Goal: Register for event/course

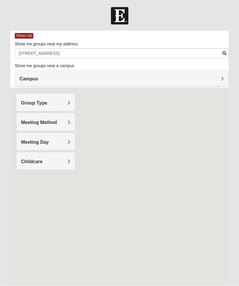
scroll to position [0, 0]
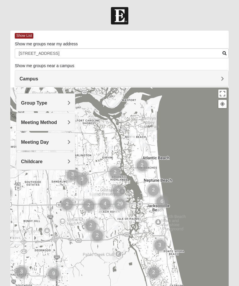
click at [38, 76] on span "Campus" at bounding box center [28, 78] width 19 height 5
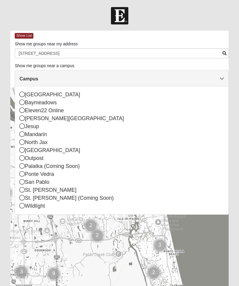
click at [23, 182] on icon at bounding box center [21, 181] width 5 height 5
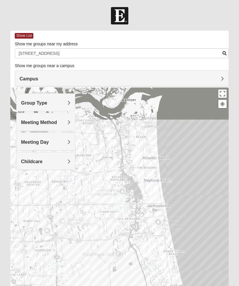
click at [47, 103] on span "Group Type" at bounding box center [34, 102] width 26 height 5
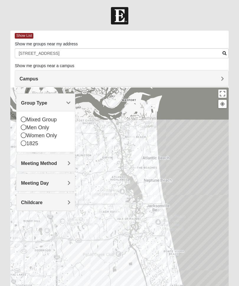
click at [24, 120] on icon at bounding box center [23, 119] width 5 height 5
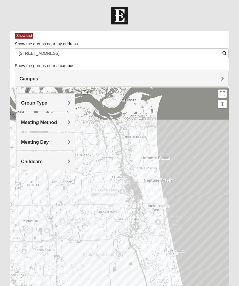
click at [35, 125] on div "Meeting Method" at bounding box center [45, 121] width 58 height 17
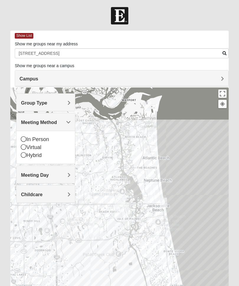
click at [23, 138] on icon at bounding box center [23, 138] width 5 height 5
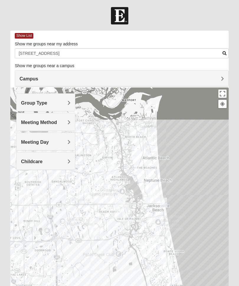
click at [71, 139] on div "Meeting Day" at bounding box center [45, 141] width 58 height 17
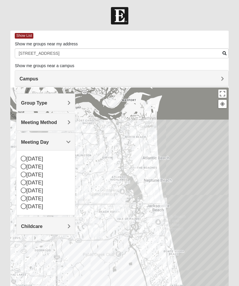
click at [23, 182] on icon at bounding box center [23, 182] width 5 height 5
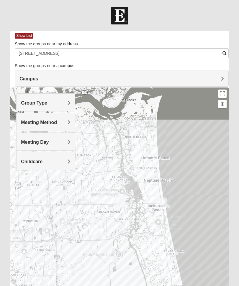
click at [42, 161] on span "Childcare" at bounding box center [32, 161] width 22 height 5
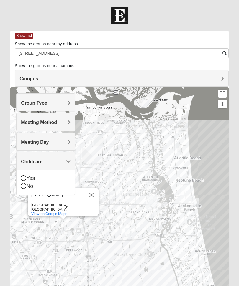
click at [23, 187] on icon at bounding box center [23, 185] width 5 height 5
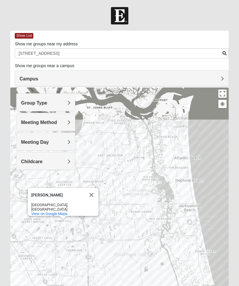
click at [57, 121] on span "Meeting Method" at bounding box center [39, 122] width 36 height 5
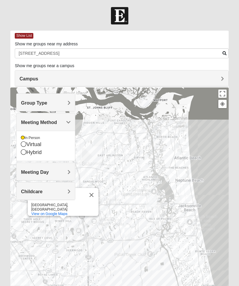
click at [24, 152] on icon at bounding box center [23, 151] width 5 height 5
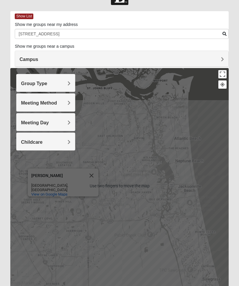
scroll to position [23, 0]
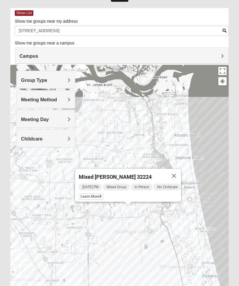
click at [75, 195] on div "Mixed [PERSON_NAME] 32224 [DATE] PM Mixed Group In Person No Childcare Learn Mo…" at bounding box center [128, 185] width 106 height 33
click at [88, 197] on span "Learn More" at bounding box center [91, 197] width 25 height 6
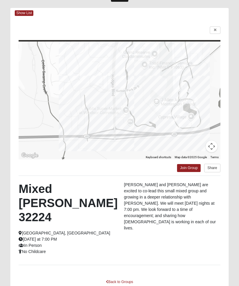
click at [187, 168] on link "Join Group" at bounding box center [189, 168] width 24 height 8
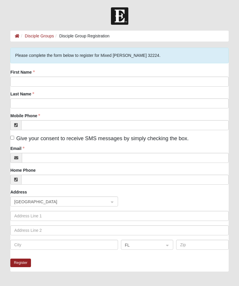
click at [34, 70] on label "First Name" at bounding box center [22, 72] width 24 height 6
click at [35, 77] on input "First Name" at bounding box center [119, 82] width 218 height 10
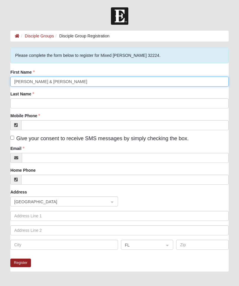
type input "Greg & Sheryl"
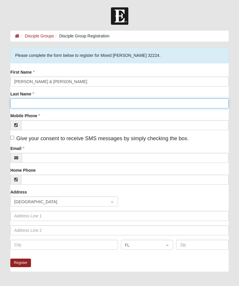
click at [16, 104] on input "Last Name" at bounding box center [119, 103] width 218 height 10
type input "Byrd"
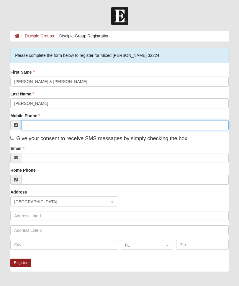
click at [27, 125] on input "Mobile Phone" at bounding box center [124, 125] width 207 height 10
type input "(904) 759-8919"
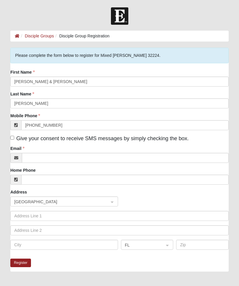
click at [9, 138] on div "Please complete the form below to register for Mixed Robertson 32224. First Nam…" at bounding box center [119, 192] width 227 height 289
click at [14, 139] on input "Give your consent to receive SMS messages by simply checking the box." at bounding box center [12, 138] width 4 height 4
checkbox input "true"
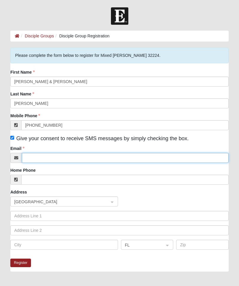
click at [34, 158] on input "Email" at bounding box center [125, 158] width 206 height 10
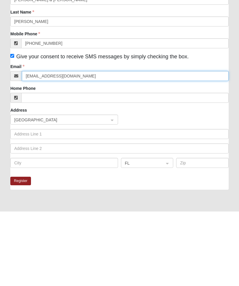
scroll to position [9, 0]
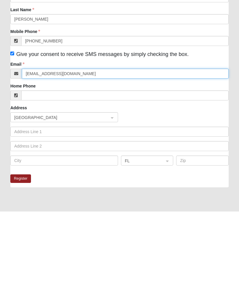
type input "ssbyrd64@comcast.net"
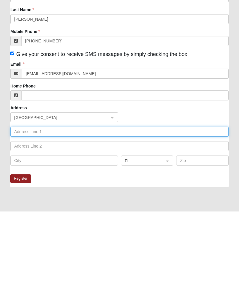
click at [19, 201] on input "text" at bounding box center [119, 206] width 218 height 10
type input "[STREET_ADDRESS]"
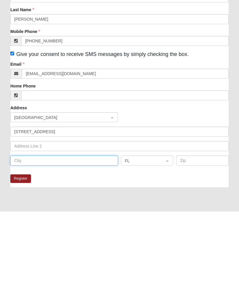
click at [22, 230] on input "text" at bounding box center [64, 235] width 108 height 10
type input "Jacksonville"
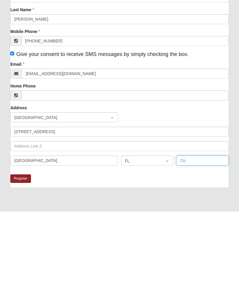
click at [187, 230] on input "text" at bounding box center [202, 235] width 52 height 10
type input "32224"
click at [18, 249] on button "Register" at bounding box center [20, 253] width 21 height 9
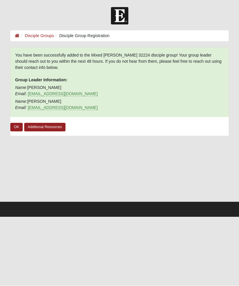
scroll to position [0, 0]
